Goal: Task Accomplishment & Management: Complete application form

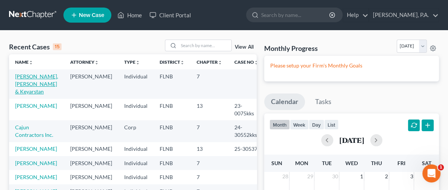
click at [21, 81] on link "[PERSON_NAME], [PERSON_NAME] & Keyarstan" at bounding box center [36, 84] width 43 height 22
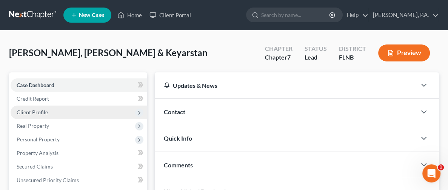
click at [34, 112] on span "Client Profile" at bounding box center [32, 112] width 31 height 6
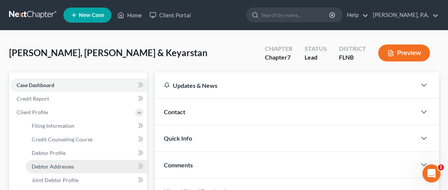
scroll to position [57, 0]
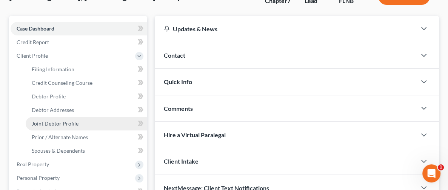
click at [61, 122] on span "Joint Debtor Profile" at bounding box center [55, 123] width 47 height 6
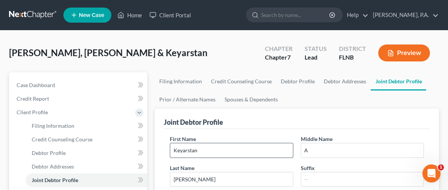
click at [170, 151] on input "Keyarstan" at bounding box center [231, 150] width 122 height 14
click at [170, 149] on input "Keyarstan" at bounding box center [231, 150] width 122 height 14
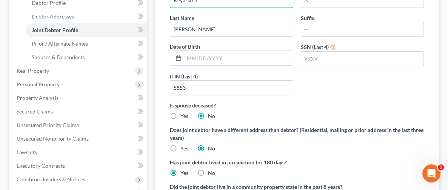
scroll to position [166, 0]
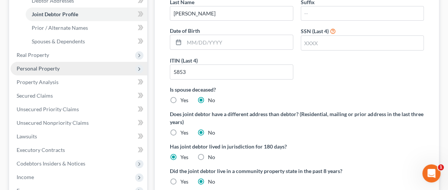
type input "Keyarsten"
click at [60, 69] on span "Personal Property" at bounding box center [79, 69] width 137 height 14
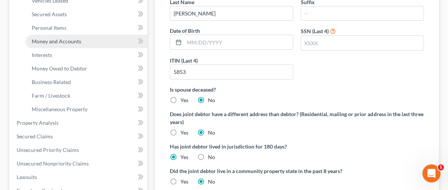
click at [70, 37] on link "Money and Accounts" at bounding box center [86, 42] width 121 height 14
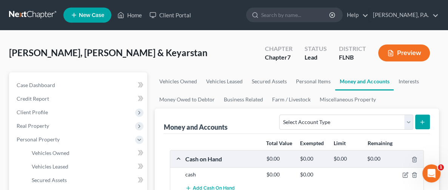
scroll to position [57, 0]
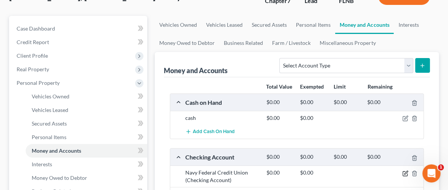
click at [407, 172] on icon "button" at bounding box center [405, 174] width 6 height 6
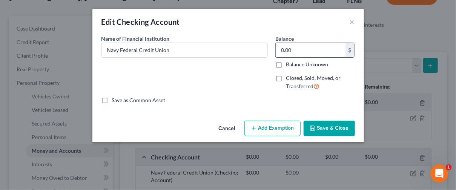
click at [297, 48] on input "0.00" at bounding box center [311, 50] width 70 height 14
type input "27.34"
click at [331, 135] on button "Save & Close" at bounding box center [329, 129] width 51 height 16
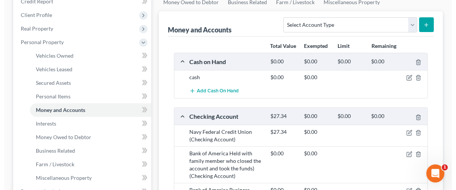
scroll to position [113, 0]
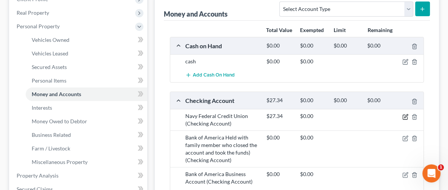
click at [406, 117] on icon "button" at bounding box center [405, 117] width 6 height 6
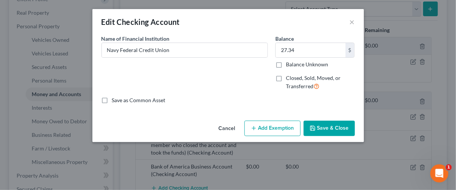
click at [284, 131] on button "Add Exemption" at bounding box center [272, 129] width 56 height 16
select select "2"
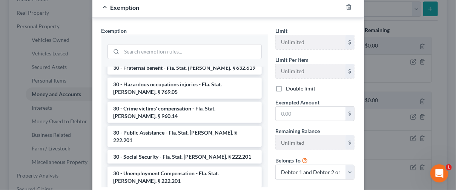
scroll to position [584, 0]
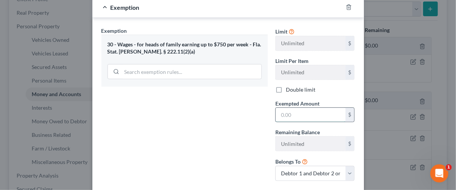
click at [319, 114] on input "text" at bounding box center [311, 115] width 70 height 14
type input "27.34"
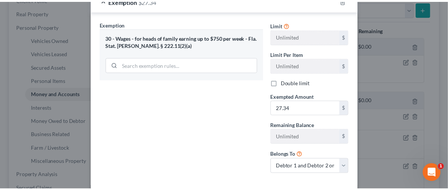
scroll to position [155, 0]
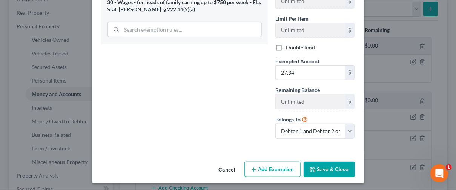
click at [304, 168] on button "Save & Close" at bounding box center [329, 170] width 51 height 16
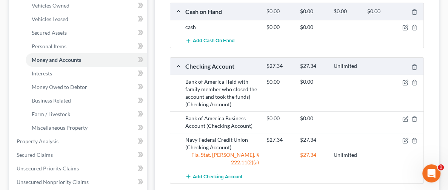
scroll to position [57, 0]
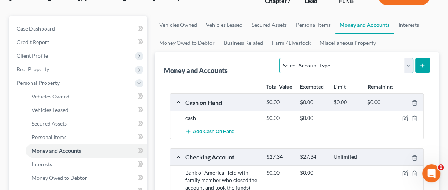
click at [314, 64] on select "Select Account Type Brokerage Cash on Hand Certificates of Deposit Checking Acc…" at bounding box center [346, 65] width 134 height 15
select select "checking"
click at [279, 58] on select "Select Account Type Brokerage Cash on Hand Certificates of Deposit Checking Acc…" at bounding box center [346, 65] width 134 height 15
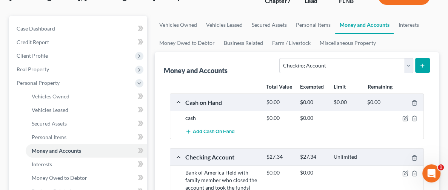
click at [423, 61] on button "submit" at bounding box center [422, 65] width 15 height 15
click at [425, 60] on button "submit" at bounding box center [422, 65] width 15 height 15
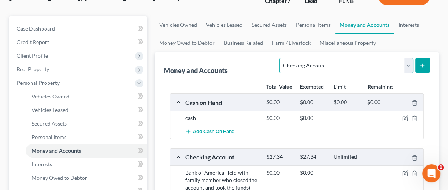
click at [347, 63] on select "Select Account Type Brokerage Cash on Hand Certificates of Deposit Checking Acc…" at bounding box center [346, 65] width 134 height 15
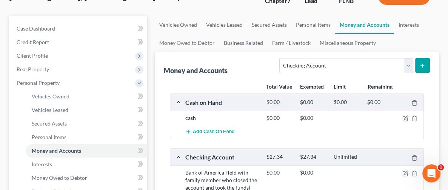
click at [423, 66] on icon "submit" at bounding box center [422, 66] width 6 height 6
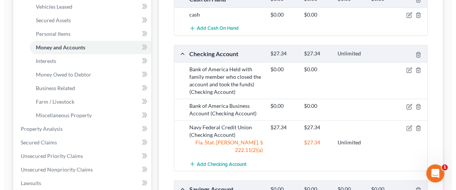
scroll to position [177, 0]
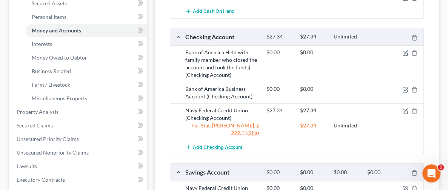
click at [189, 140] on button "Add Checking Account" at bounding box center [213, 147] width 57 height 14
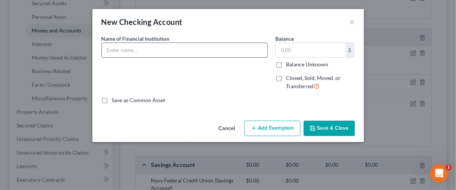
click at [167, 53] on input "text" at bounding box center [185, 50] width 166 height 14
type input "Gulf Winds Checking Account"
click at [300, 52] on input "text" at bounding box center [311, 50] width 70 height 14
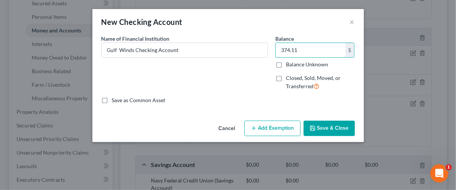
type input "374.11"
click at [259, 129] on button "Add Exemption" at bounding box center [272, 129] width 56 height 16
select select "2"
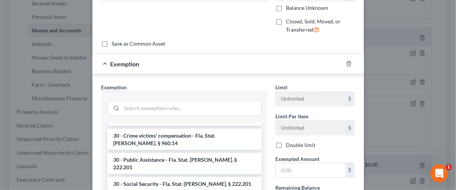
scroll to position [622, 0]
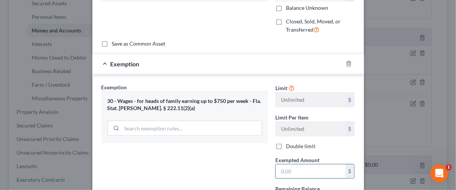
click at [307, 170] on input "text" at bounding box center [311, 171] width 70 height 14
type input "224.47"
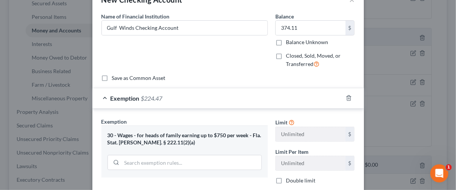
scroll to position [0, 0]
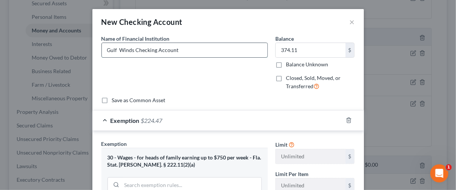
click at [187, 50] on input "Gulf Winds Checking Account" at bounding box center [185, 50] width 166 height 14
type input "Gulf Winds Checking Account (Account funded by wages of both debtors exemption …"
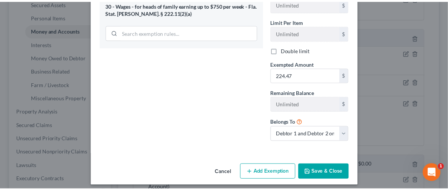
scroll to position [155, 0]
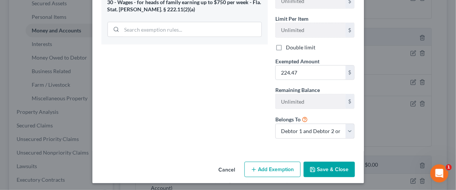
click at [315, 166] on button "Save & Close" at bounding box center [329, 170] width 51 height 16
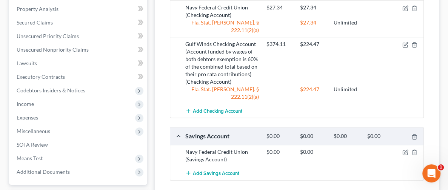
scroll to position [290, 0]
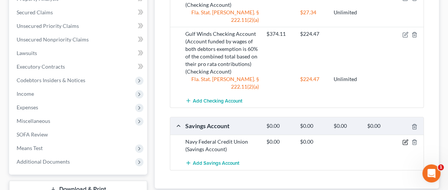
click at [405, 140] on icon "button" at bounding box center [405, 142] width 5 height 5
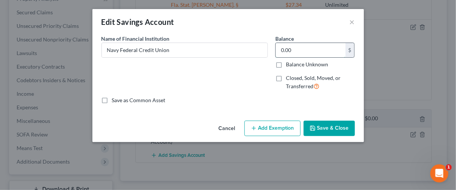
click at [304, 48] on input "0.00" at bounding box center [311, 50] width 70 height 14
type input "13.20"
click at [336, 121] on button "Save & Close" at bounding box center [329, 129] width 51 height 16
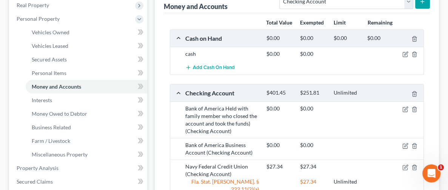
scroll to position [64, 0]
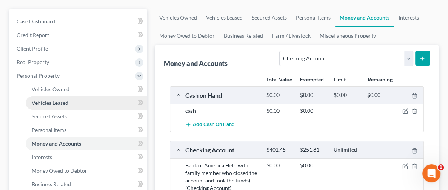
click at [45, 101] on span "Vehicles Leased" at bounding box center [50, 103] width 37 height 6
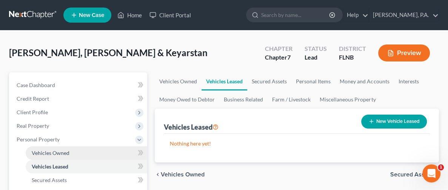
click at [52, 151] on span "Vehicles Owned" at bounding box center [51, 153] width 38 height 6
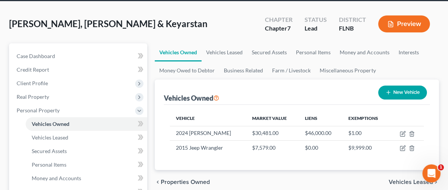
scroll to position [57, 0]
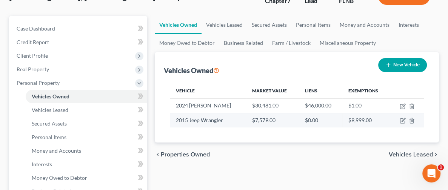
click at [398, 118] on td at bounding box center [407, 120] width 34 height 14
drag, startPoint x: 403, startPoint y: 118, endPoint x: 401, endPoint y: 121, distance: 4.0
click at [401, 121] on icon "button" at bounding box center [402, 121] width 6 height 6
select select "0"
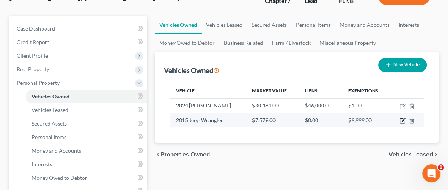
select select "11"
select select "0"
select select "2"
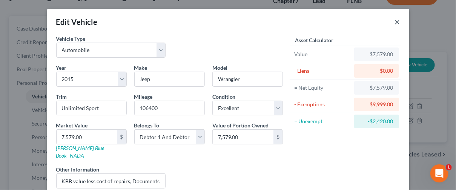
click at [395, 20] on button "×" at bounding box center [397, 21] width 5 height 9
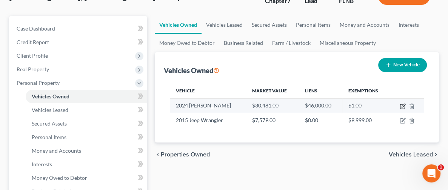
click at [403, 103] on icon "button" at bounding box center [402, 106] width 6 height 6
select select "0"
select select "2"
select select "0"
select select "2"
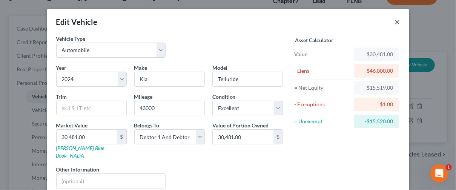
click at [395, 20] on button "×" at bounding box center [397, 21] width 5 height 9
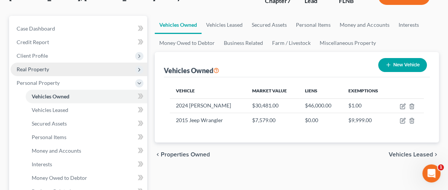
click at [75, 71] on span "Real Property" at bounding box center [79, 70] width 137 height 14
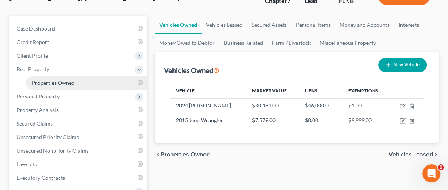
click at [63, 83] on span "Properties Owned" at bounding box center [53, 83] width 43 height 6
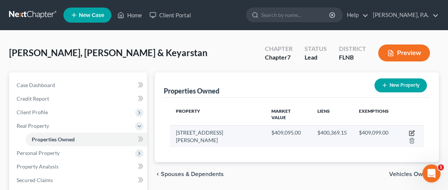
click at [409, 130] on icon "button" at bounding box center [412, 133] width 6 height 6
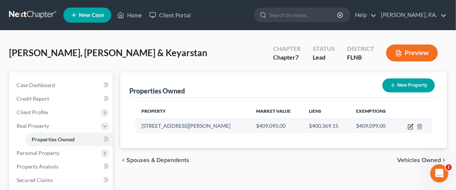
select select "9"
select select "15"
select select "2"
select select "1"
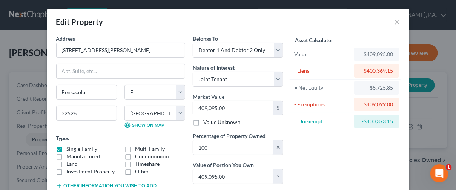
click at [396, 22] on div "Edit Property ×" at bounding box center [228, 22] width 362 height 26
click at [395, 23] on button "×" at bounding box center [397, 21] width 5 height 9
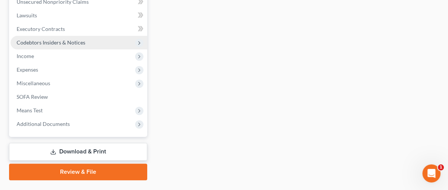
scroll to position [223, 0]
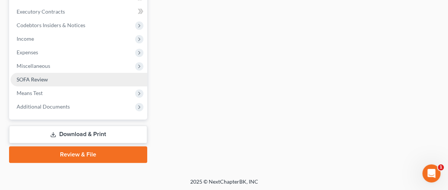
click at [49, 81] on link "SOFA Review" at bounding box center [79, 80] width 137 height 14
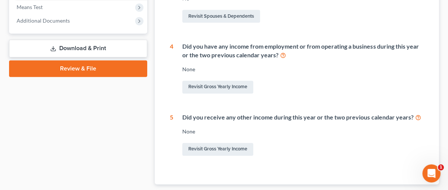
scroll to position [285, 0]
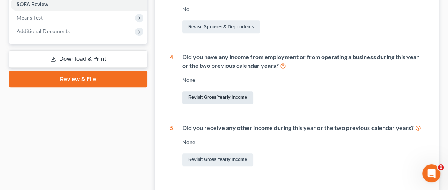
click at [188, 96] on link "Revisit Gross Yearly Income" at bounding box center [217, 97] width 71 height 13
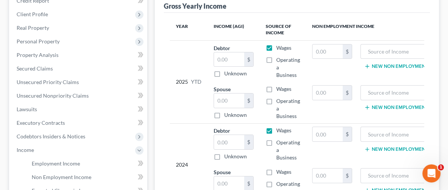
scroll to position [113, 0]
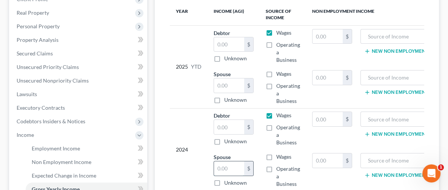
click at [214, 164] on input "text" at bounding box center [229, 168] width 30 height 14
click at [214, 126] on input "text" at bounding box center [229, 127] width 30 height 14
type input "3"
click at [214, 161] on input "text" at bounding box center [229, 168] width 30 height 14
click at [214, 123] on input "text" at bounding box center [229, 127] width 30 height 14
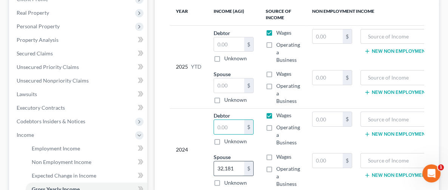
click at [214, 164] on input "32,181" at bounding box center [229, 168] width 30 height 14
type input "54,831"
click at [214, 128] on input "text" at bounding box center [229, 127] width 30 height 14
type input "70,364"
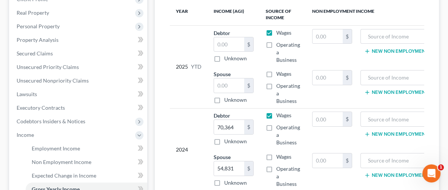
click at [176, 138] on div "2024" at bounding box center [189, 150] width 26 height 76
click at [276, 155] on label "Wages" at bounding box center [283, 157] width 15 height 8
click at [279, 155] on input "Wages" at bounding box center [281, 155] width 5 height 5
checkbox input "true"
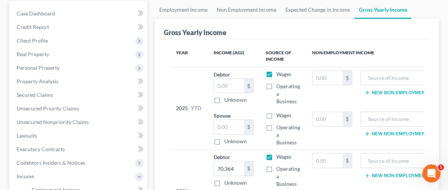
scroll to position [57, 0]
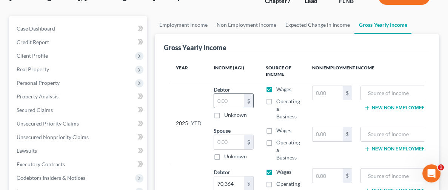
click at [214, 106] on input "text" at bounding box center [229, 101] width 30 height 14
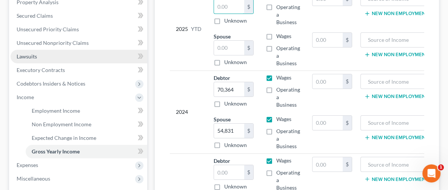
scroll to position [170, 0]
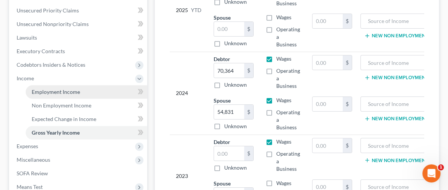
click at [61, 94] on span "Employment Income" at bounding box center [56, 92] width 48 height 6
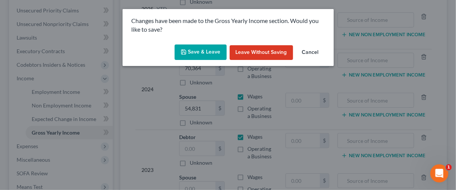
click at [211, 54] on button "Save & Leave" at bounding box center [201, 53] width 52 height 16
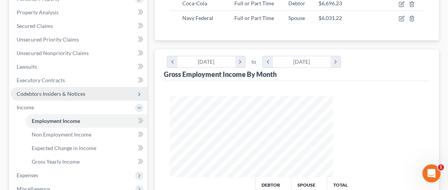
scroll to position [151, 0]
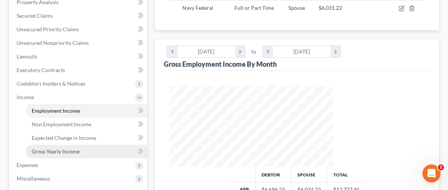
click at [63, 151] on span "Gross Yearly Income" at bounding box center [56, 151] width 48 height 6
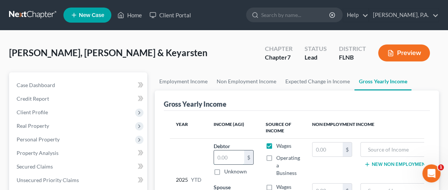
click at [214, 161] on input "text" at bounding box center [229, 158] width 30 height 14
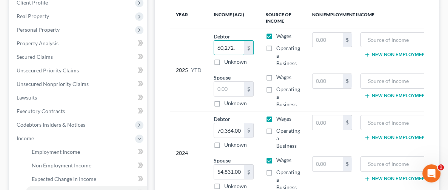
scroll to position [113, 0]
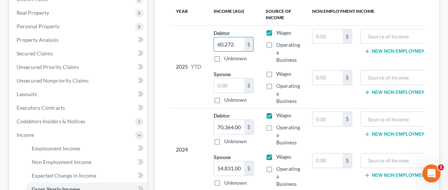
type input "60,272."
click at [276, 71] on label "Wages" at bounding box center [283, 74] width 15 height 8
click at [279, 71] on input "Wages" at bounding box center [281, 72] width 5 height 5
checkbox input "true"
click at [214, 80] on input "text" at bounding box center [229, 85] width 30 height 14
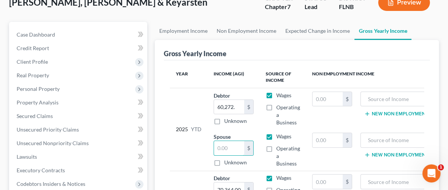
scroll to position [0, 0]
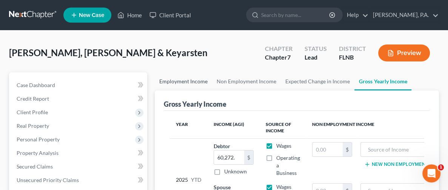
click at [155, 77] on link "Employment Income" at bounding box center [183, 81] width 57 height 18
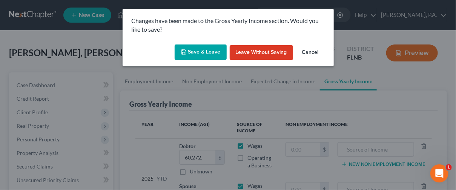
click at [206, 53] on button "Save & Leave" at bounding box center [201, 53] width 52 height 16
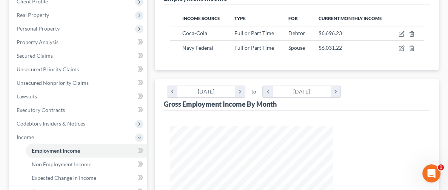
scroll to position [170, 0]
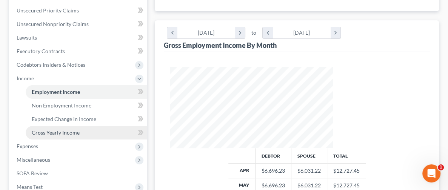
click at [54, 127] on link "Gross Yearly Income" at bounding box center [86, 133] width 121 height 14
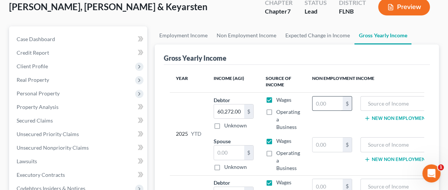
scroll to position [57, 0]
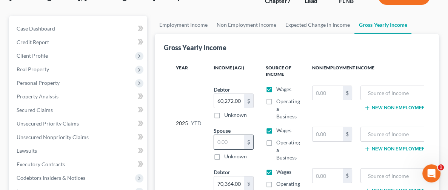
click at [214, 140] on input "text" at bounding box center [229, 142] width 30 height 14
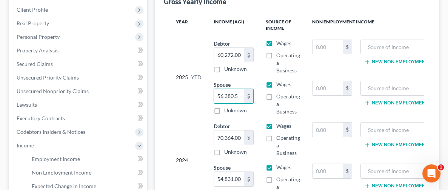
scroll to position [113, 0]
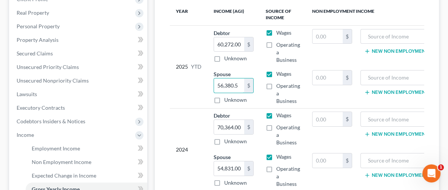
type input "56,380.5"
click at [310, 96] on td "$" at bounding box center [332, 87] width 52 height 41
click at [214, 44] on input "60,272.00" at bounding box center [229, 44] width 30 height 14
type input "53,659.37"
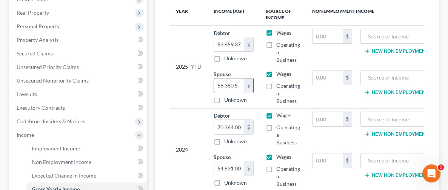
scroll to position [0, 0]
click at [214, 81] on input "56,380.5" at bounding box center [229, 85] width 30 height 14
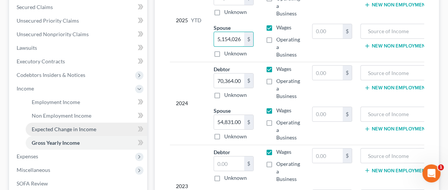
scroll to position [170, 0]
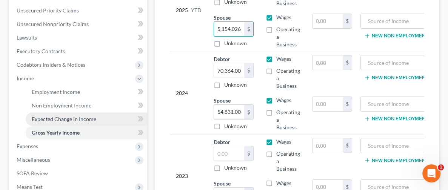
type input "5,154,026"
click at [81, 118] on span "Expected Change in Income" at bounding box center [64, 119] width 65 height 6
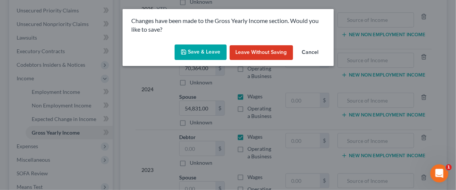
click at [193, 56] on button "Save & Leave" at bounding box center [201, 53] width 52 height 16
